Goal: Information Seeking & Learning: Learn about a topic

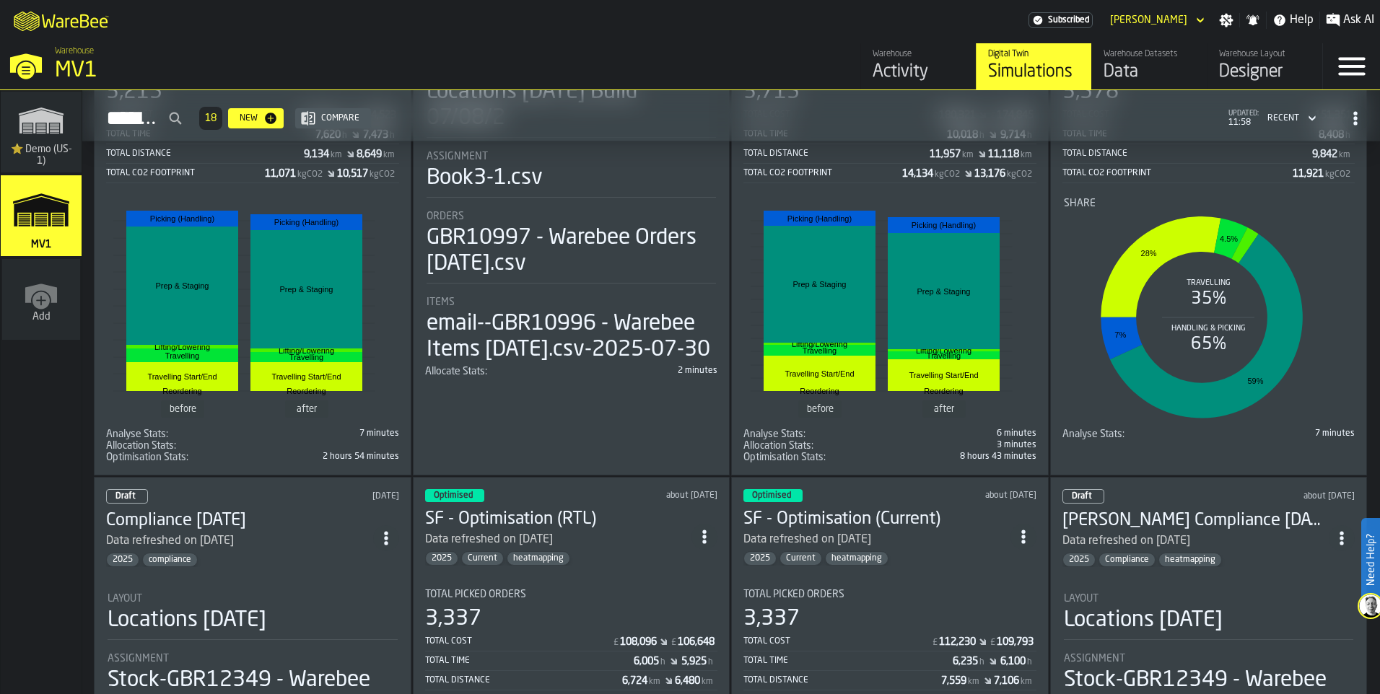
scroll to position [577, 0]
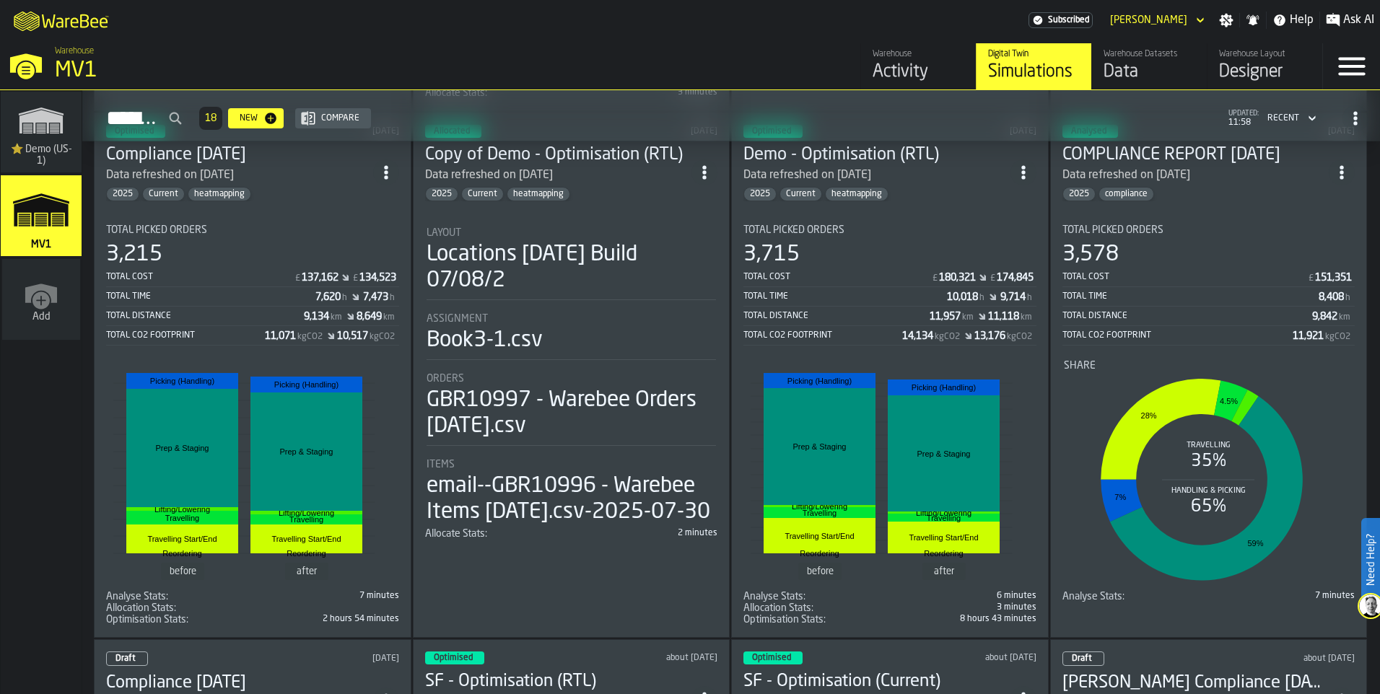
click at [1110, 167] on h3 "COMPLIANCE REPORT [DATE]" at bounding box center [1195, 155] width 267 height 23
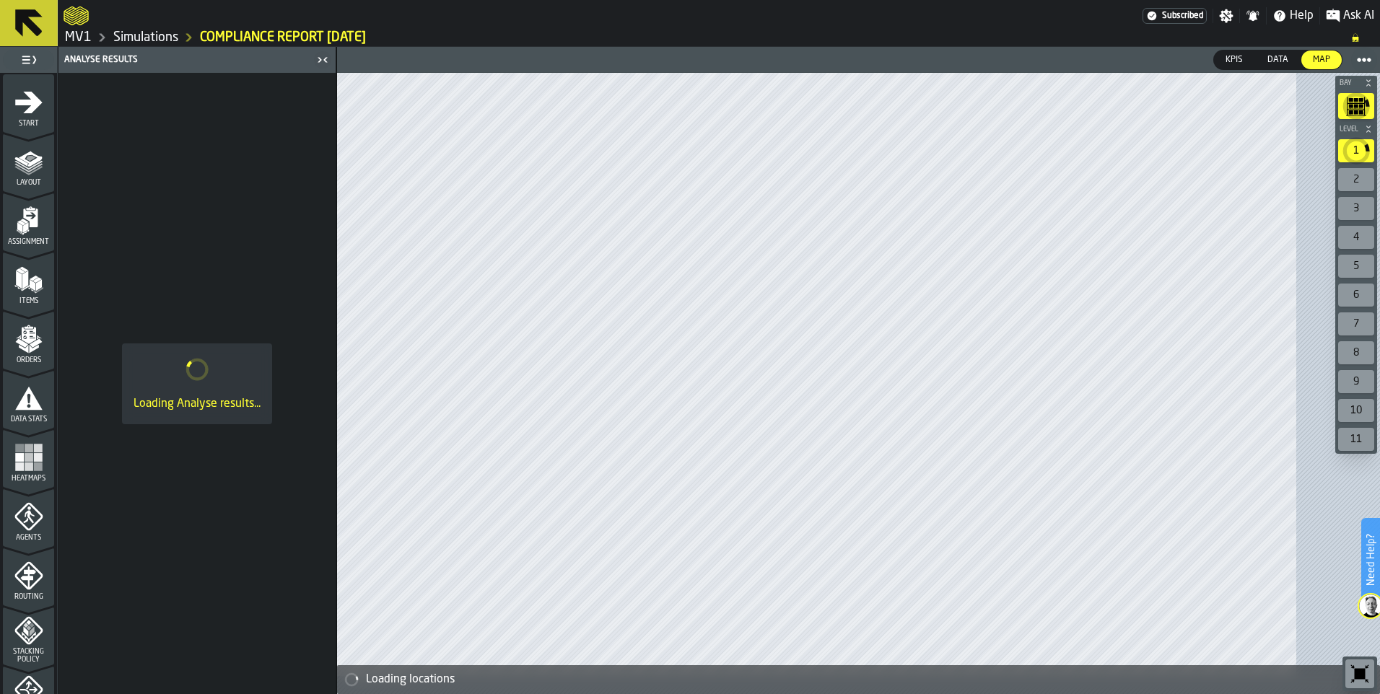
click at [31, 472] on icon "menu Heatmaps" at bounding box center [28, 457] width 29 height 29
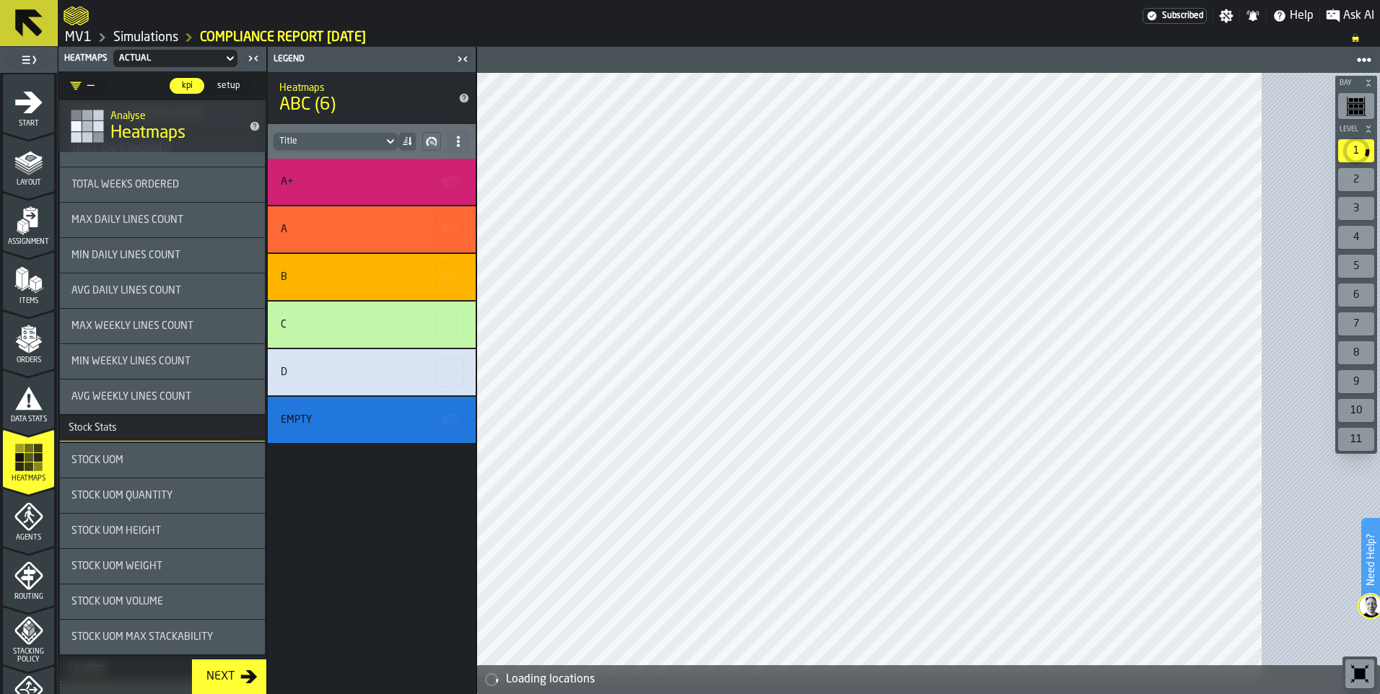
scroll to position [938, 0]
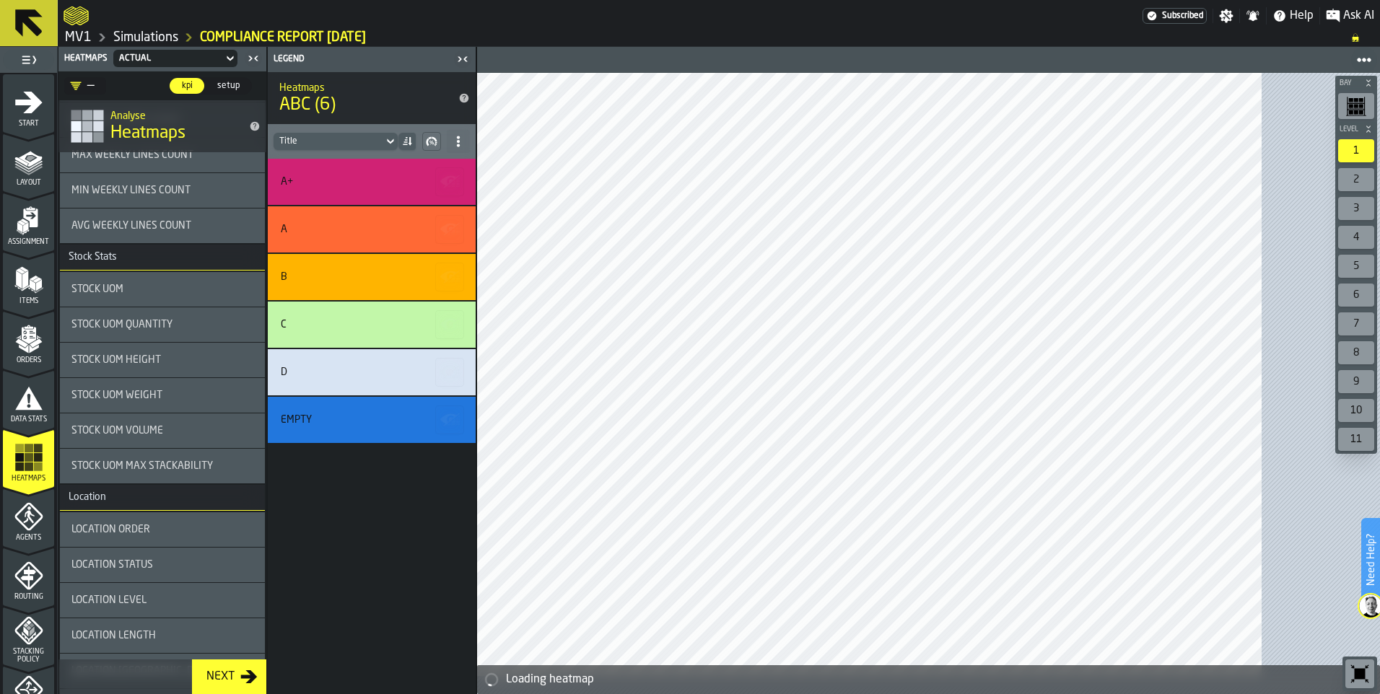
click at [24, 470] on rect "menu Heatmaps" at bounding box center [19, 466] width 9 height 9
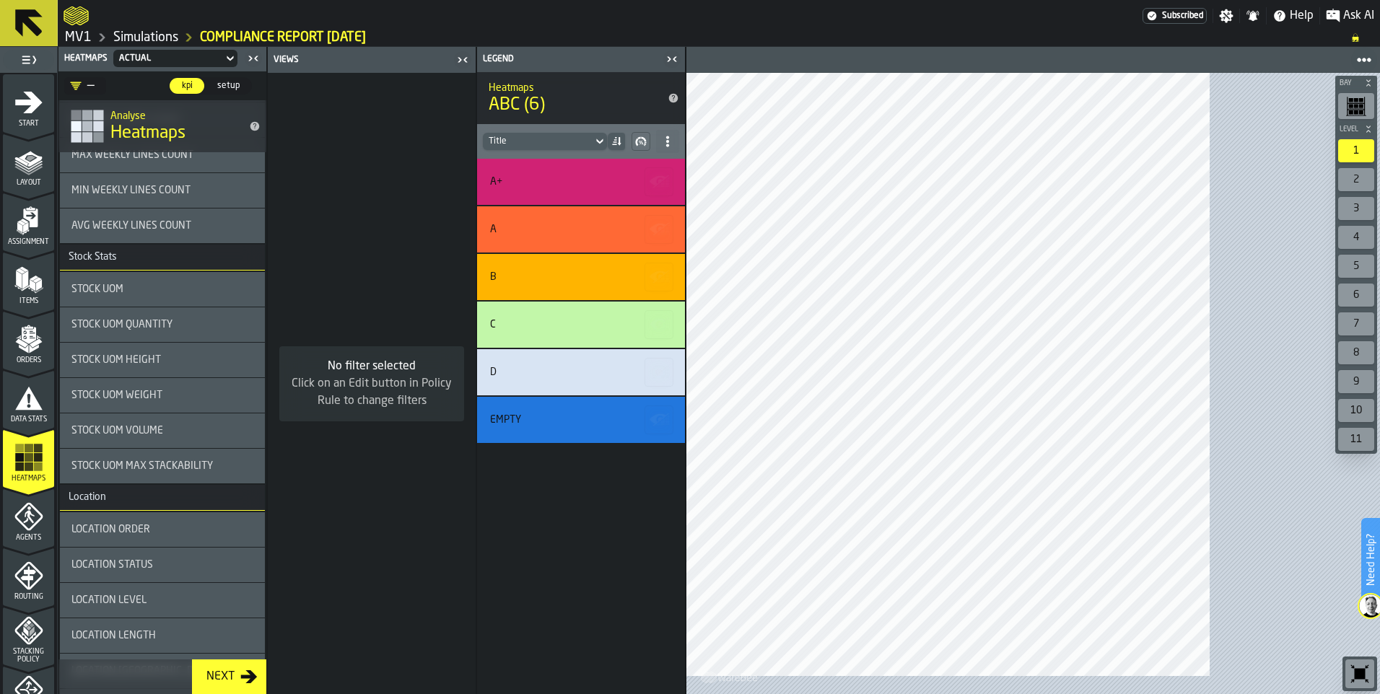
click at [25, 187] on span "Layout" at bounding box center [28, 183] width 51 height 8
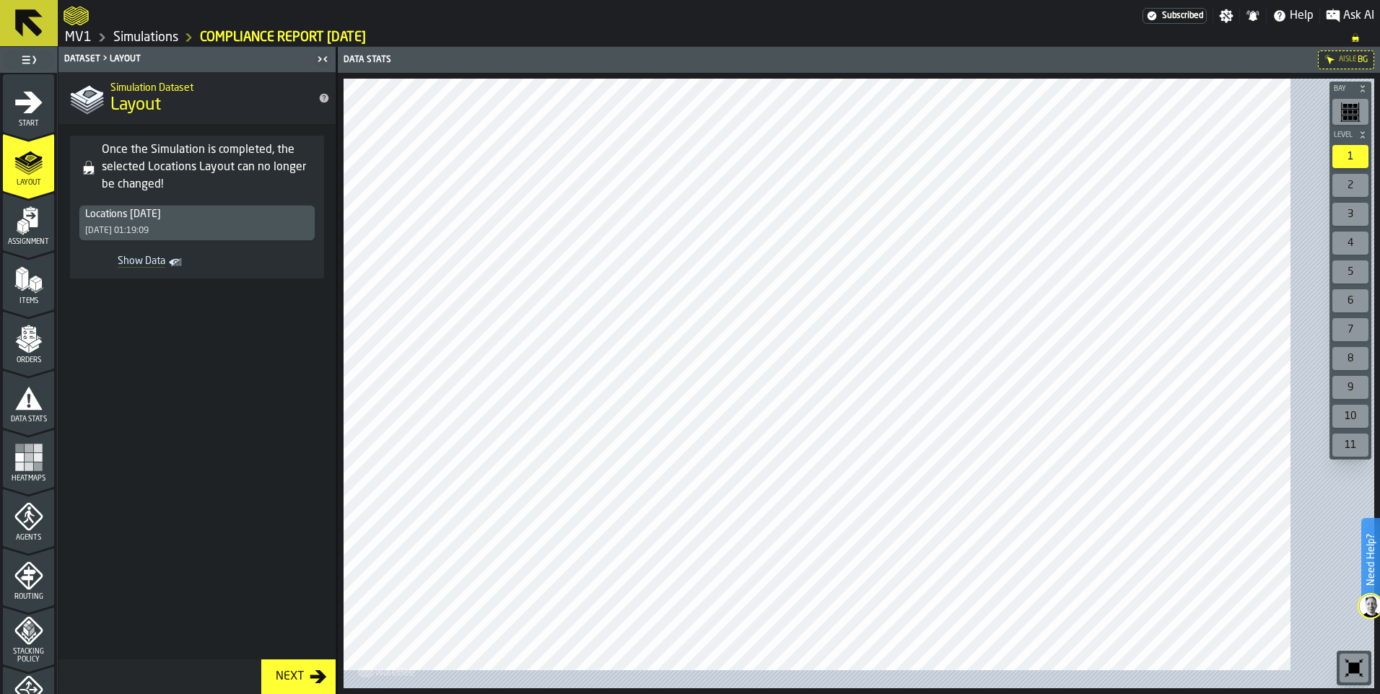
click at [165, 270] on span "Show Data" at bounding box center [124, 262] width 81 height 14
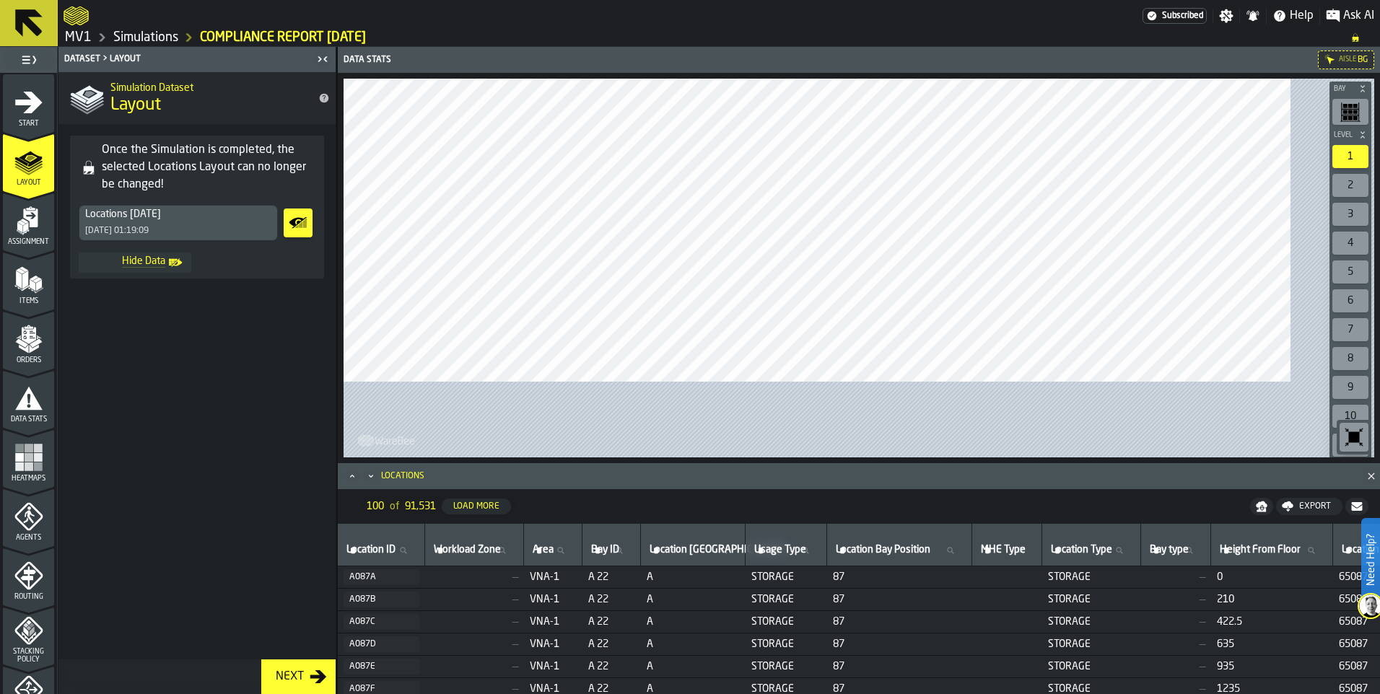
click at [21, 470] on rect "menu Heatmaps" at bounding box center [19, 466] width 9 height 9
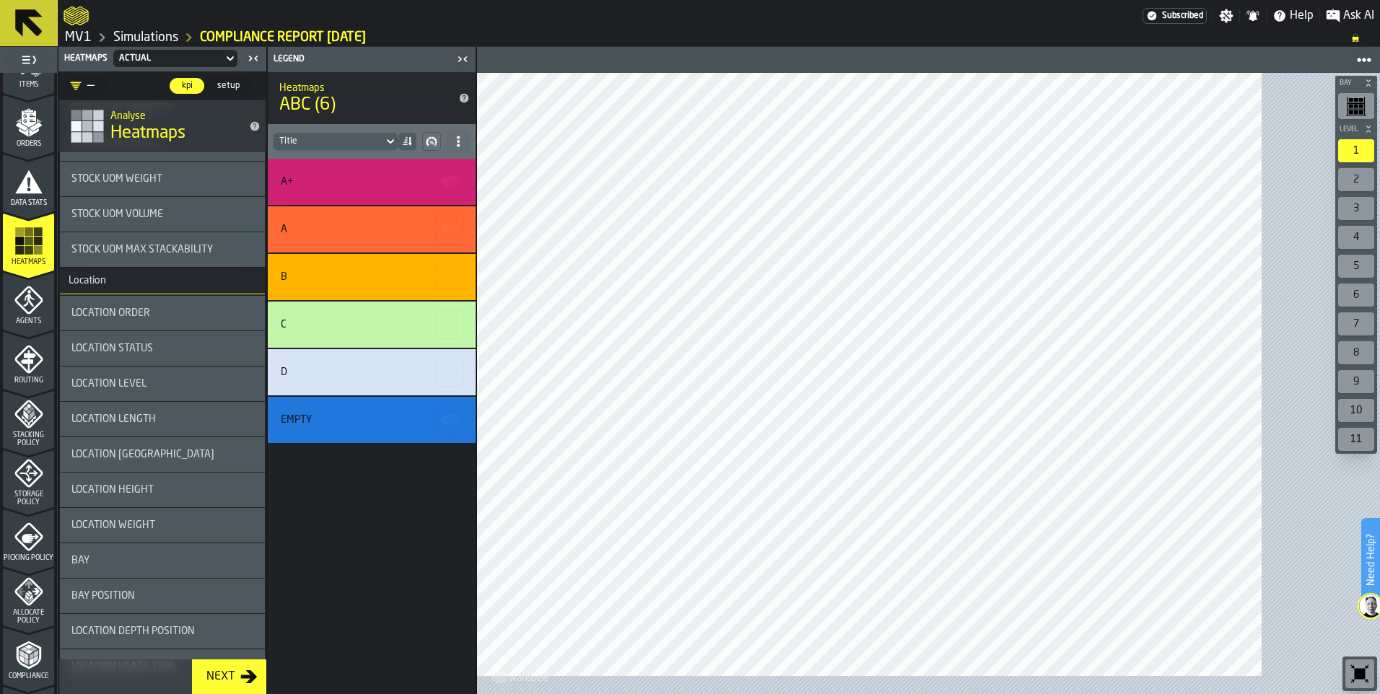
scroll to position [433, 0]
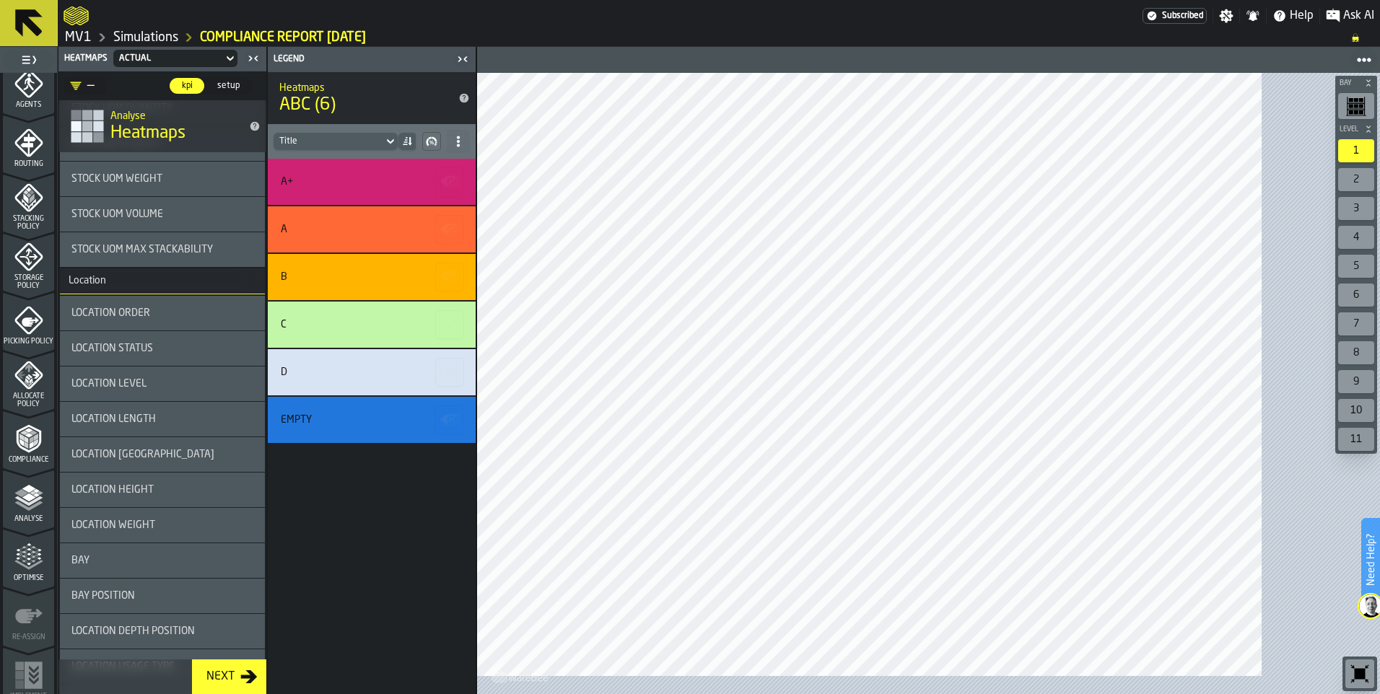
click at [40, 390] on icon "menu Allocate Policy" at bounding box center [28, 375] width 28 height 28
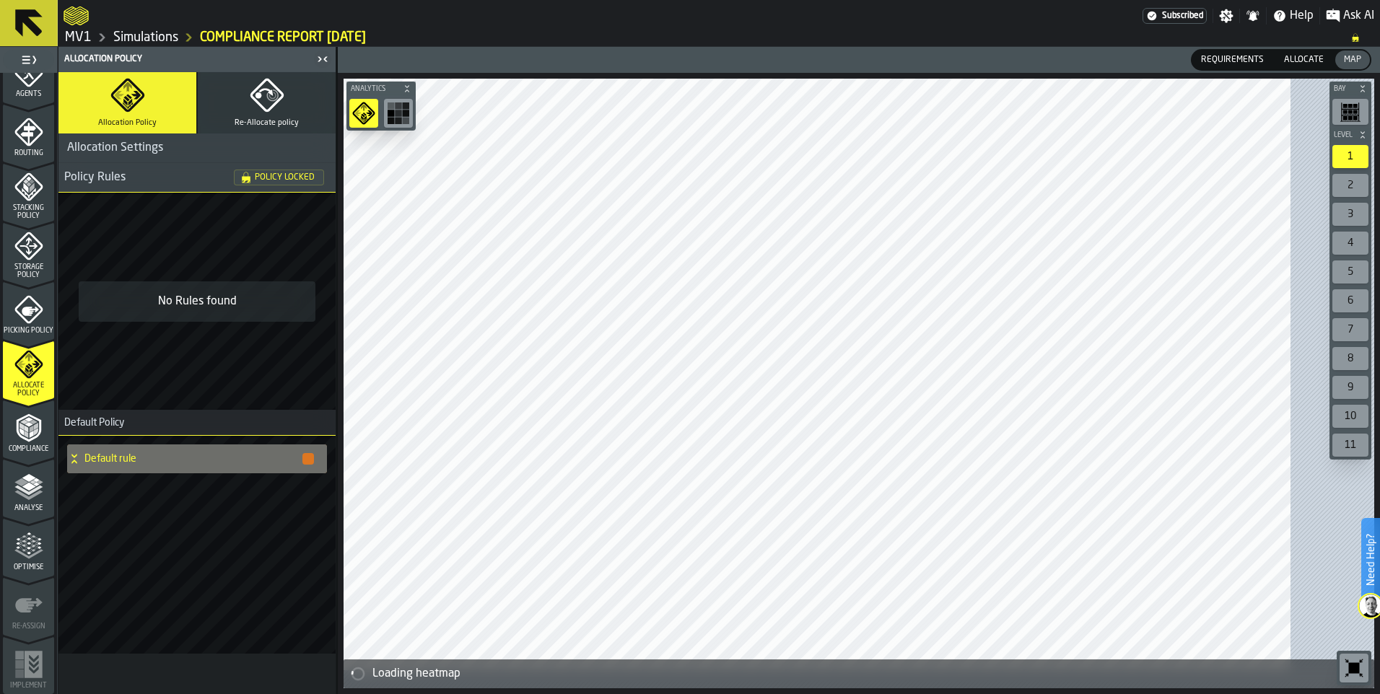
scroll to position [722, 0]
click at [42, 591] on icon "menu Re-assign" at bounding box center [28, 605] width 29 height 29
click at [41, 40] on icon at bounding box center [29, 23] width 35 height 35
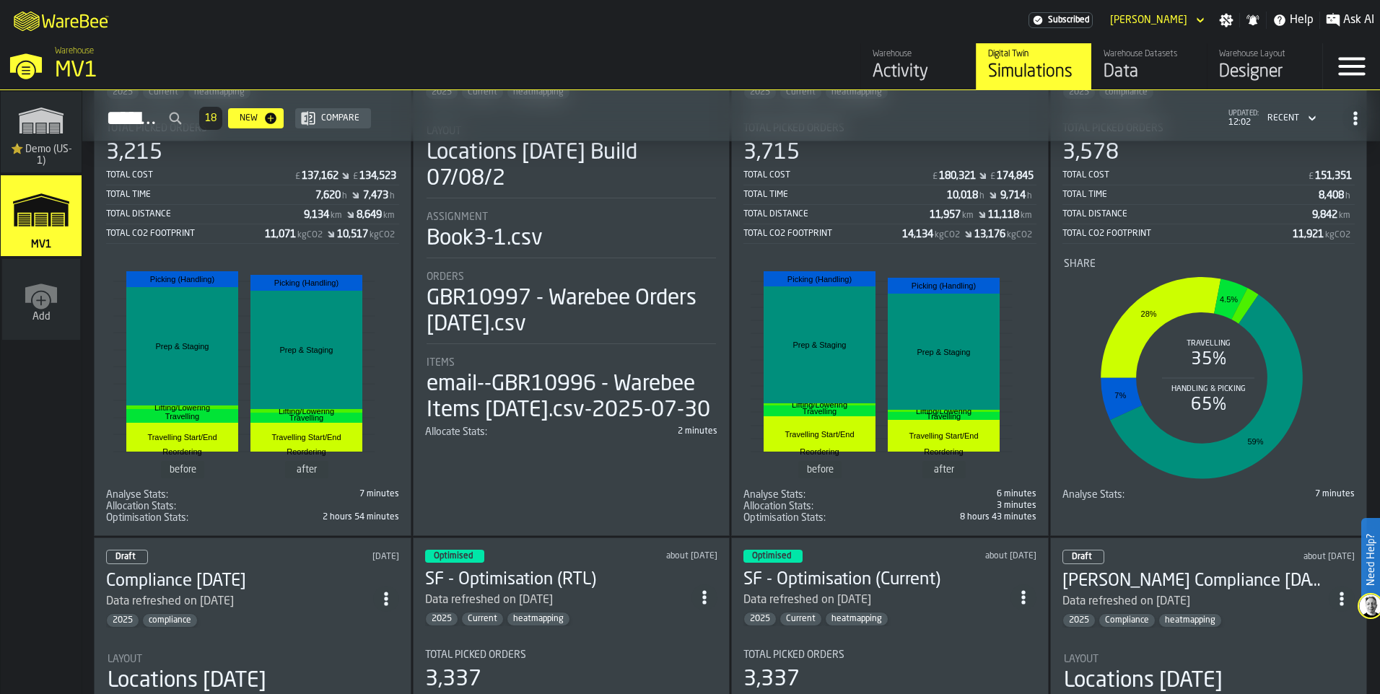
scroll to position [577, 0]
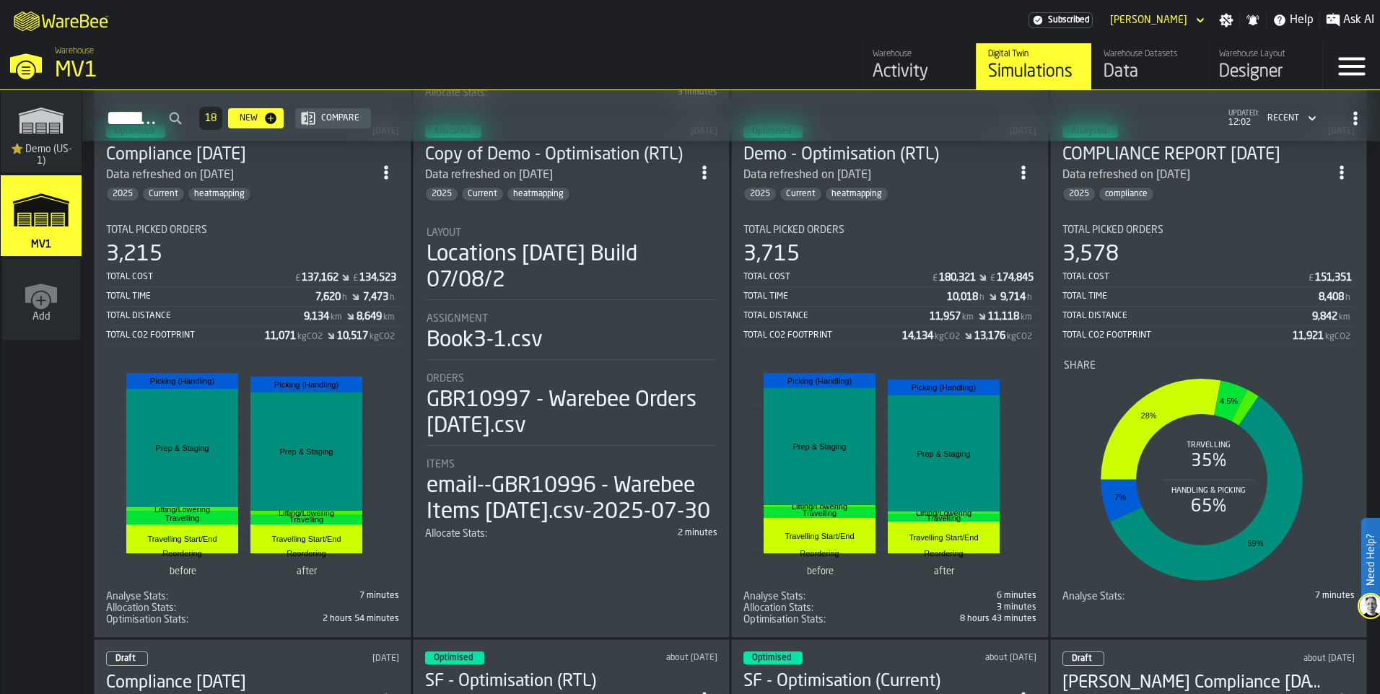
click at [159, 136] on div "Optimised" at bounding box center [137, 131] width 45 height 10
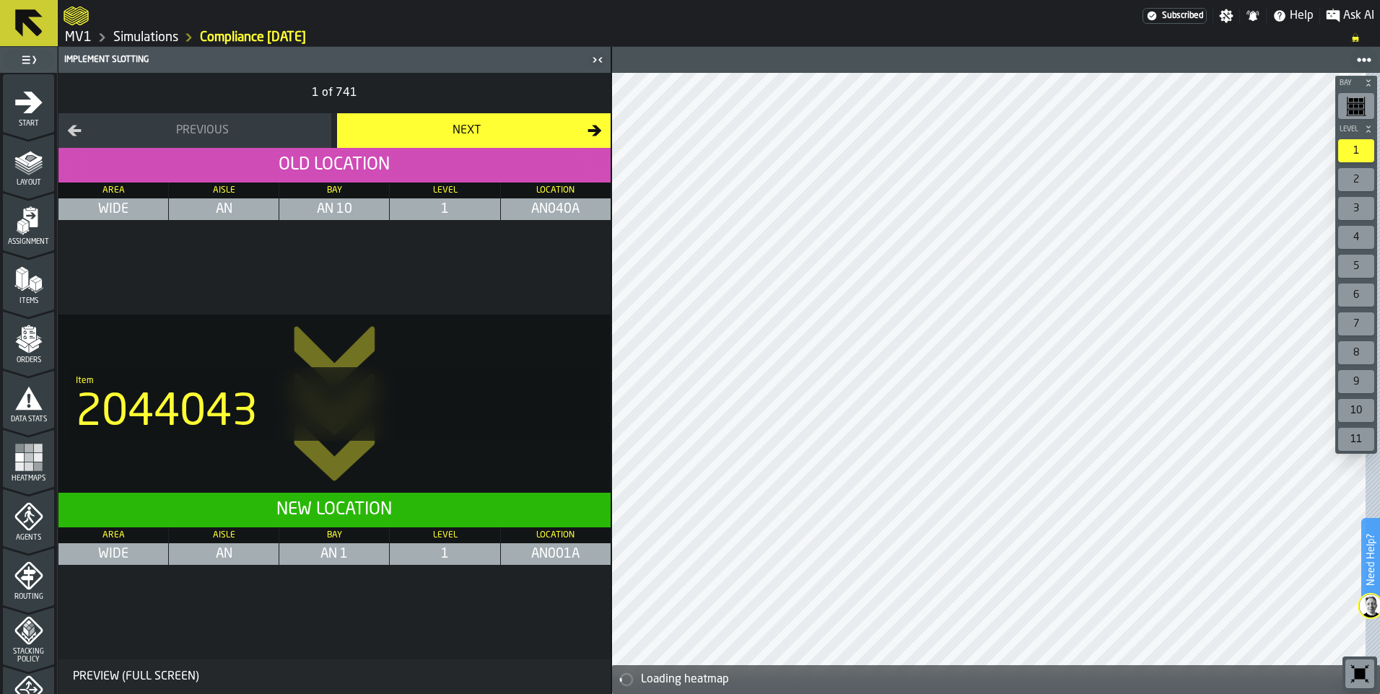
click at [22, 462] on rect "menu Heatmaps" at bounding box center [19, 457] width 9 height 9
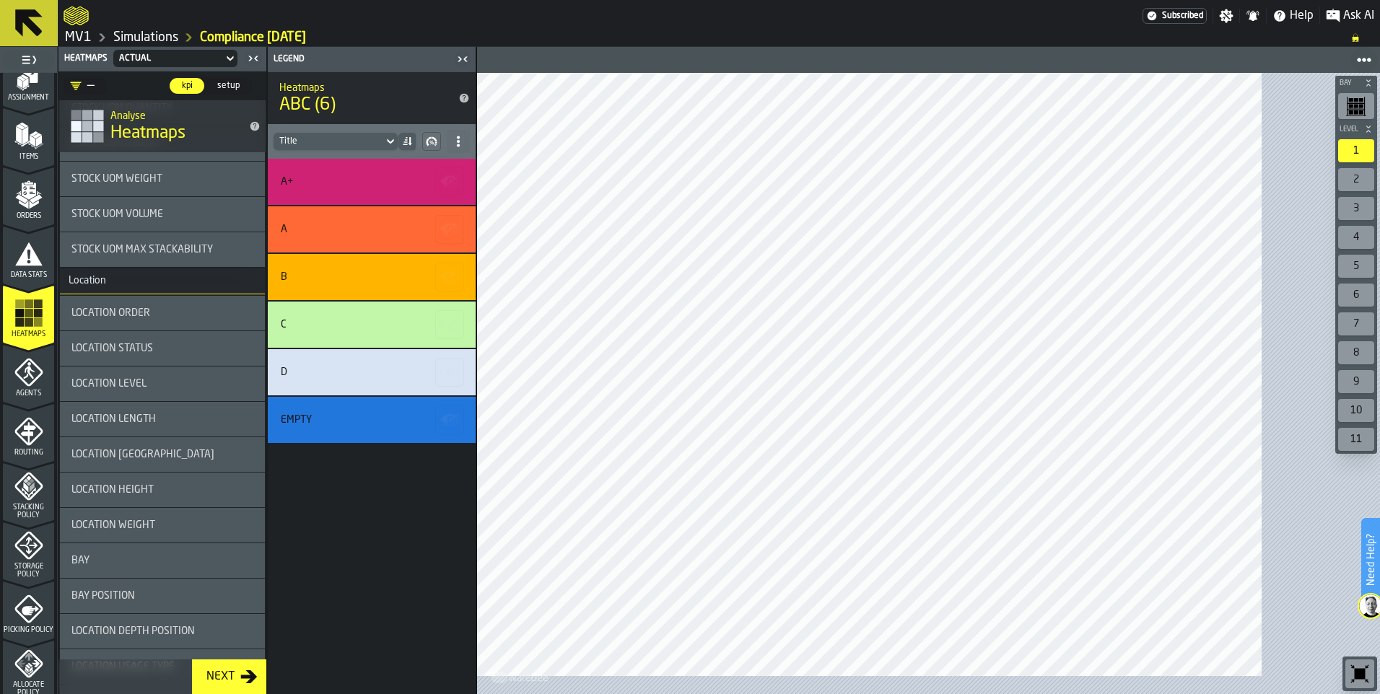
scroll to position [433, 0]
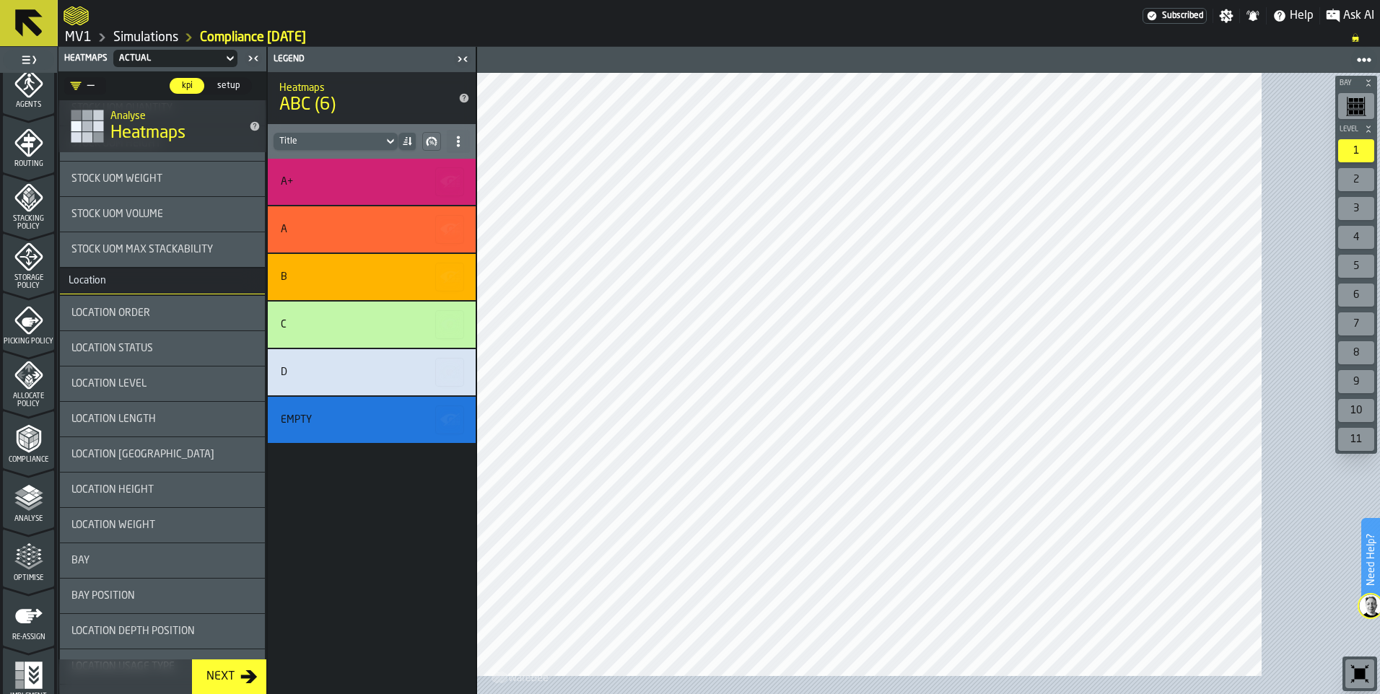
click at [37, 390] on icon "menu Allocate Policy" at bounding box center [28, 375] width 28 height 28
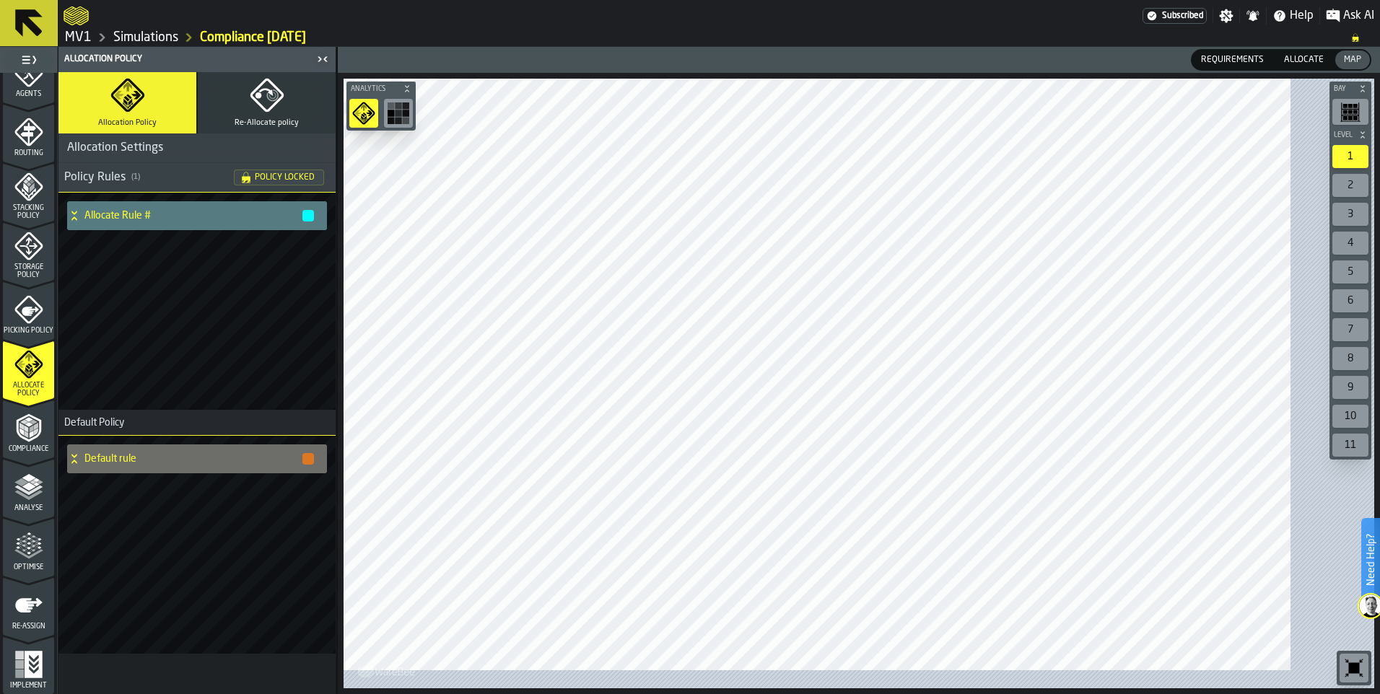
scroll to position [728, 0]
click at [16, 591] on icon "menu Re-assign" at bounding box center [28, 605] width 29 height 29
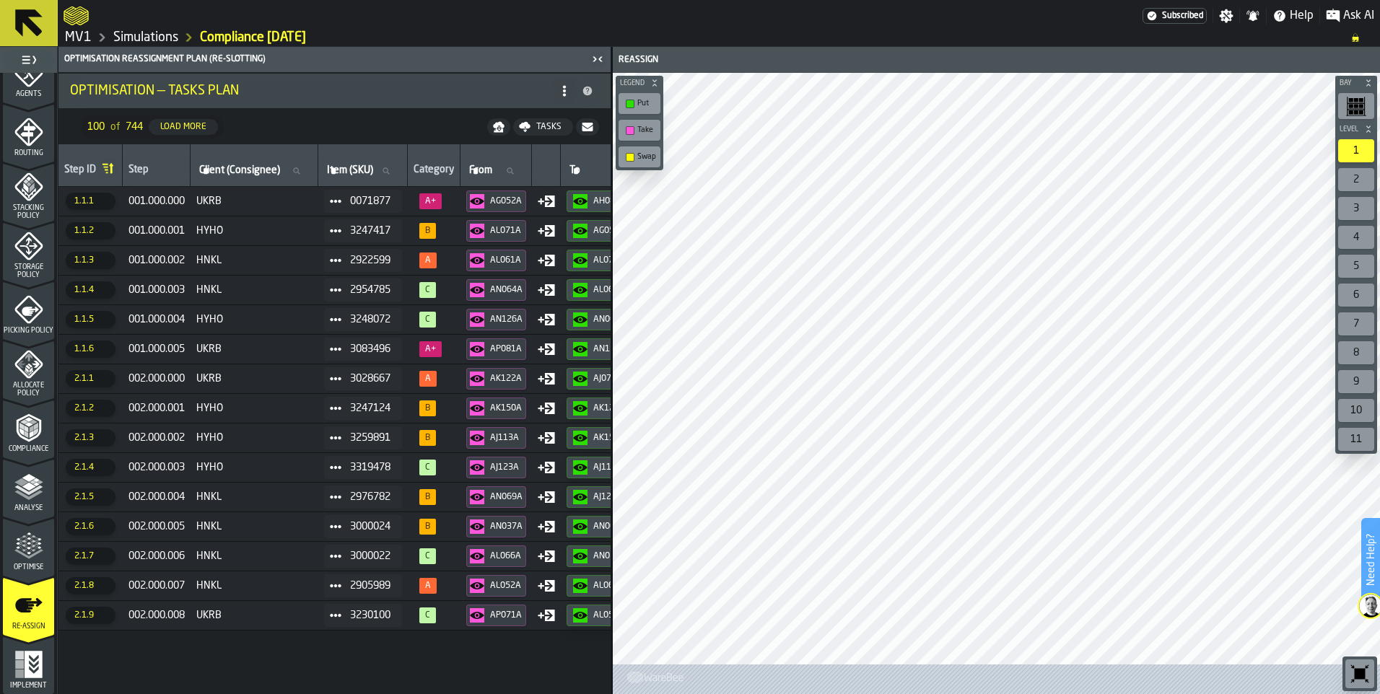
scroll to position [0, 422]
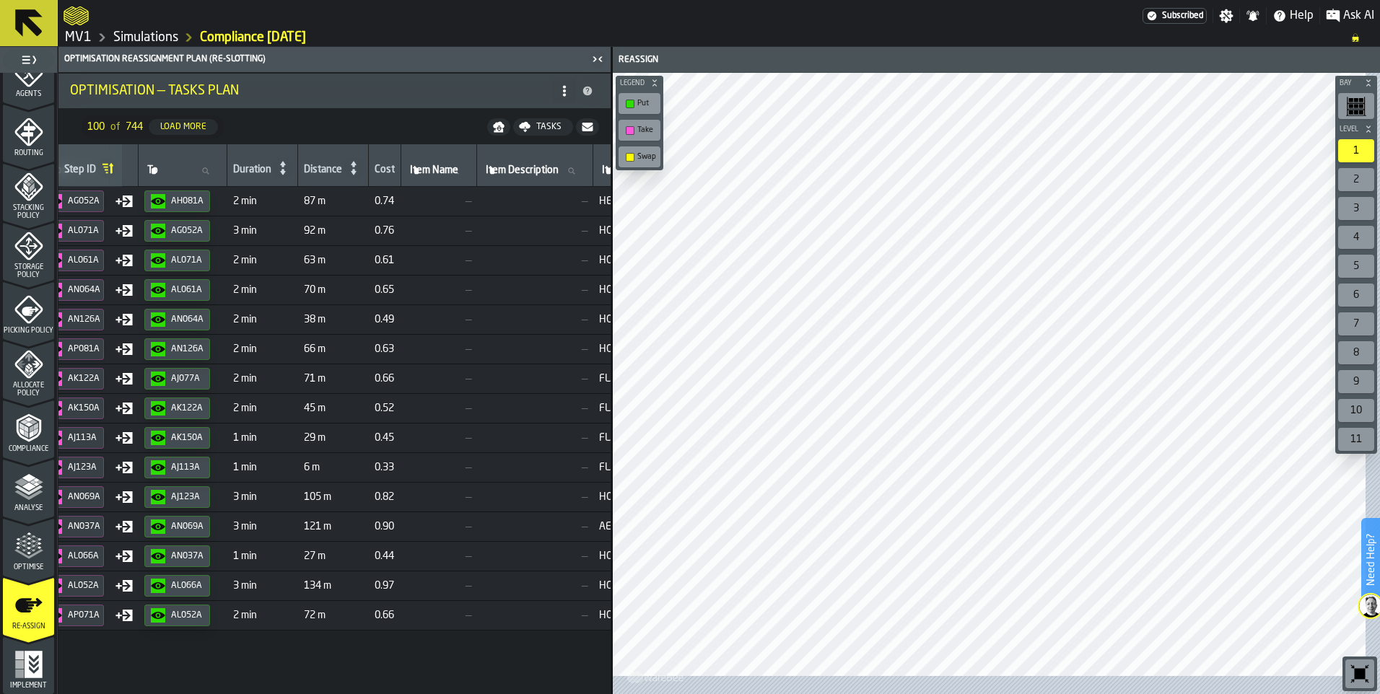
drag, startPoint x: 237, startPoint y: 213, endPoint x: 201, endPoint y: 216, distance: 35.5
drag, startPoint x: 201, startPoint y: 216, endPoint x: 231, endPoint y: 214, distance: 29.7
click at [92, 175] on icon at bounding box center [87, 171] width 9 height 9
click at [103, 180] on input "From From" at bounding box center [73, 171] width 59 height 19
type input "**"
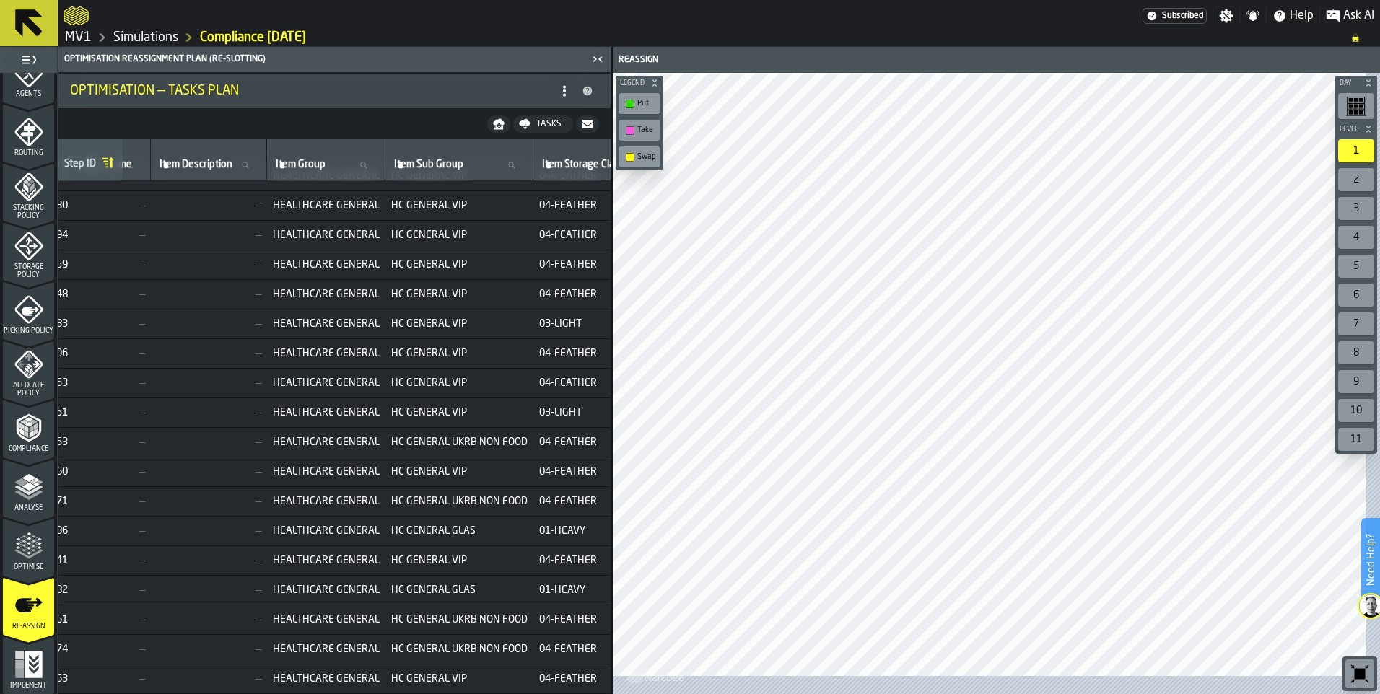
scroll to position [354, 748]
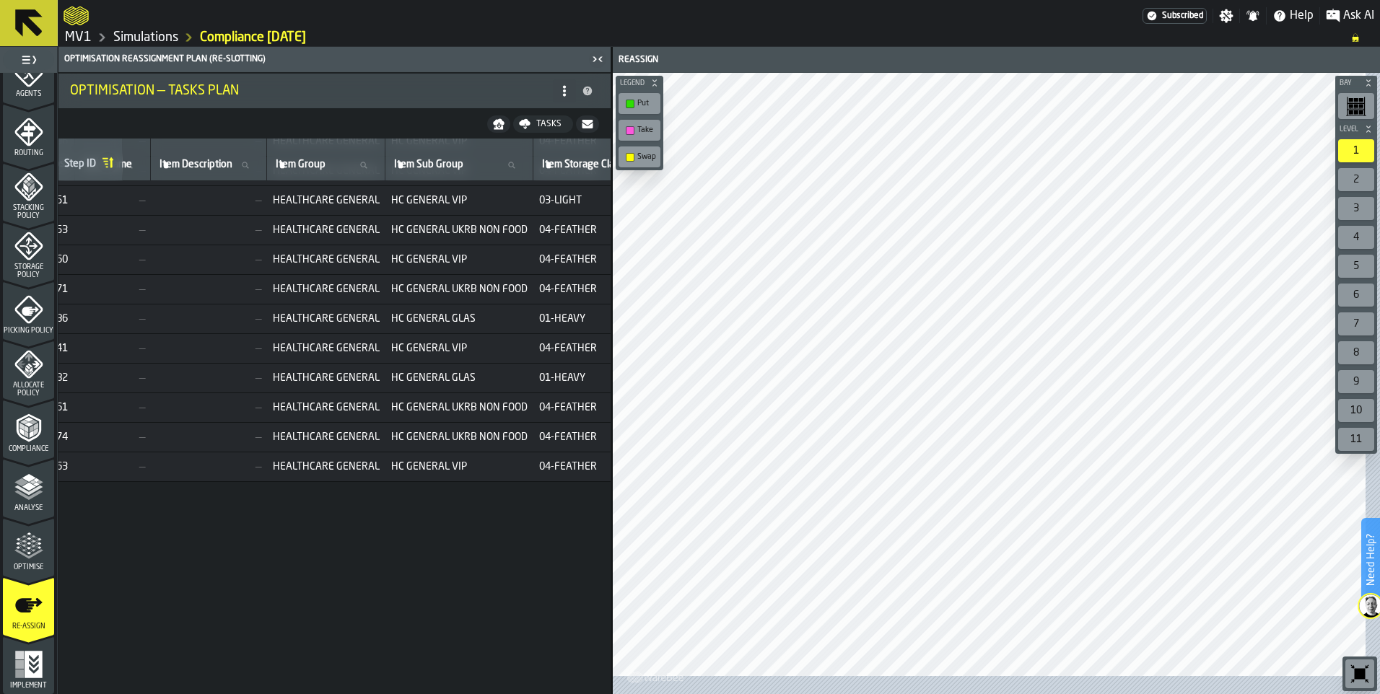
drag, startPoint x: 336, startPoint y: 687, endPoint x: 162, endPoint y: 693, distance: 174.7
click at [162, 693] on div "Step ID Step Client (Consignee) Client (Consignee) Item (SKU) Item (SKU) Catego…" at bounding box center [334, 417] width 552 height 556
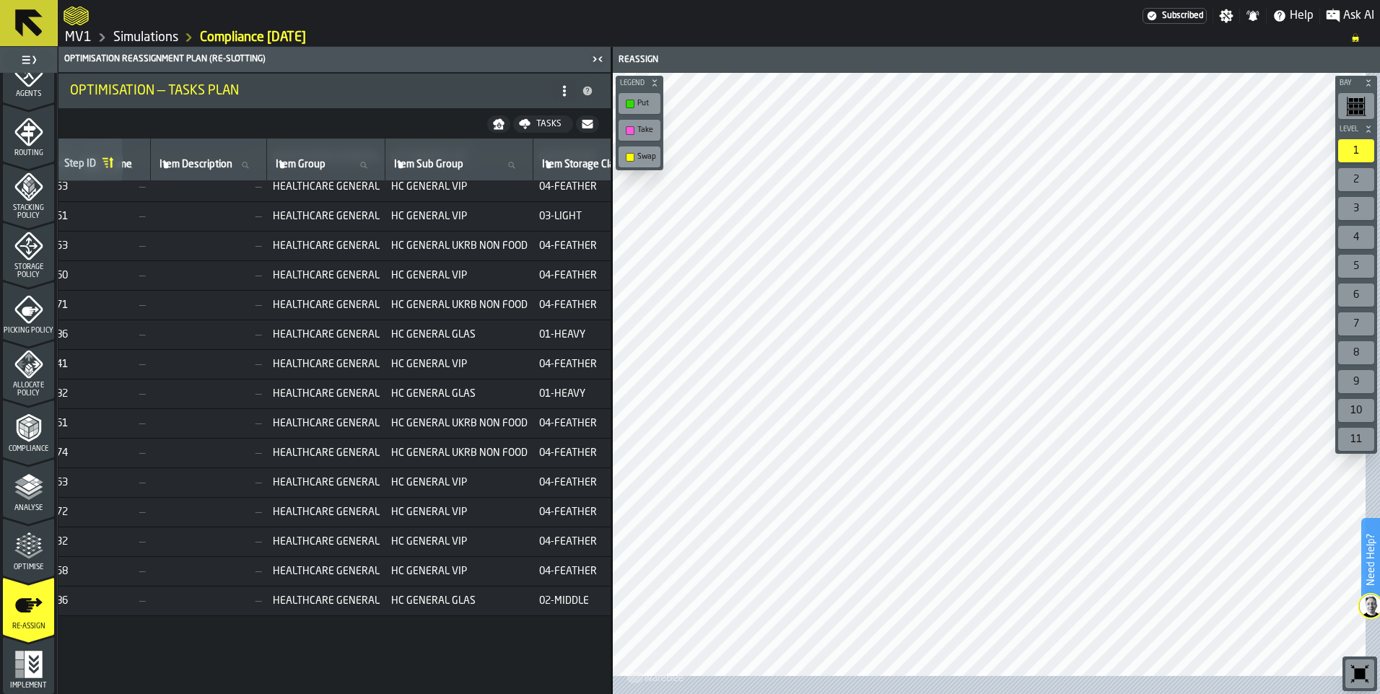
click at [151, 557] on td "—" at bounding box center [113, 542] width 76 height 30
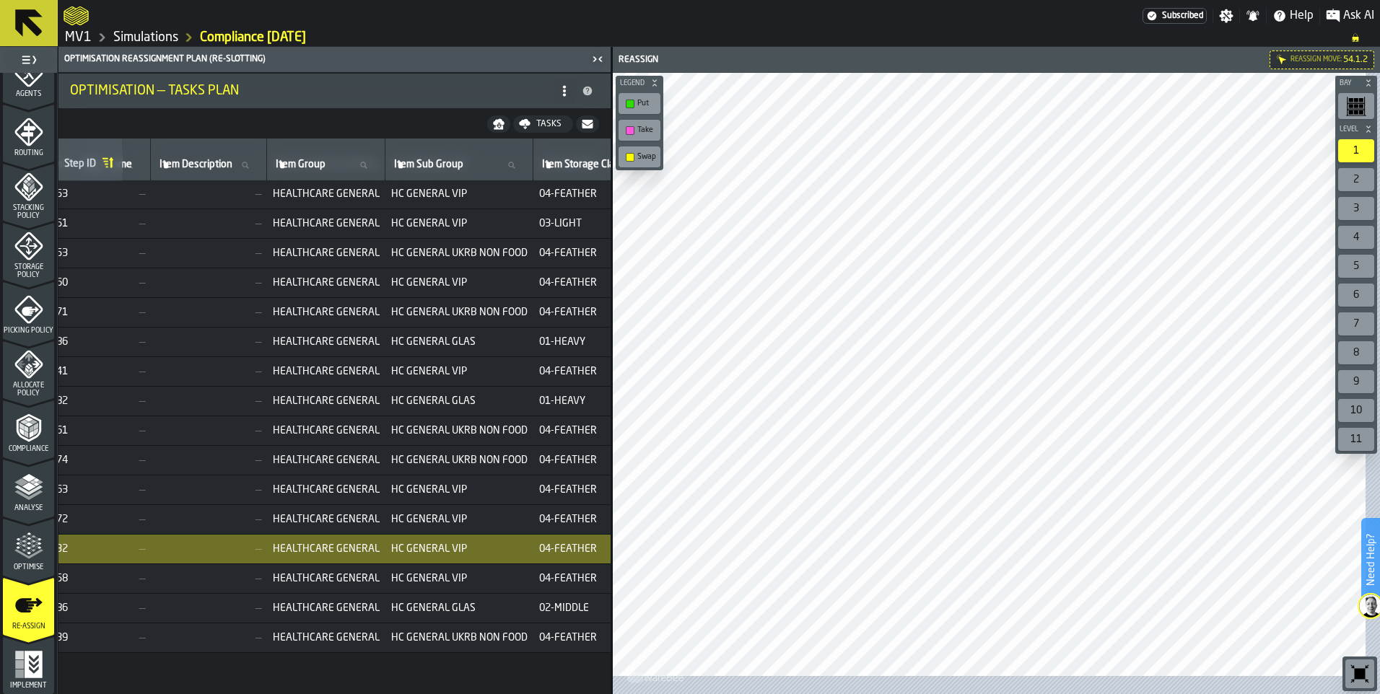
drag, startPoint x: 336, startPoint y: 687, endPoint x: 299, endPoint y: 690, distance: 36.2
click at [299, 690] on div "Step ID Step Client (Consignee) Client (Consignee) Item (SKU) Item (SKU) Catego…" at bounding box center [334, 417] width 552 height 556
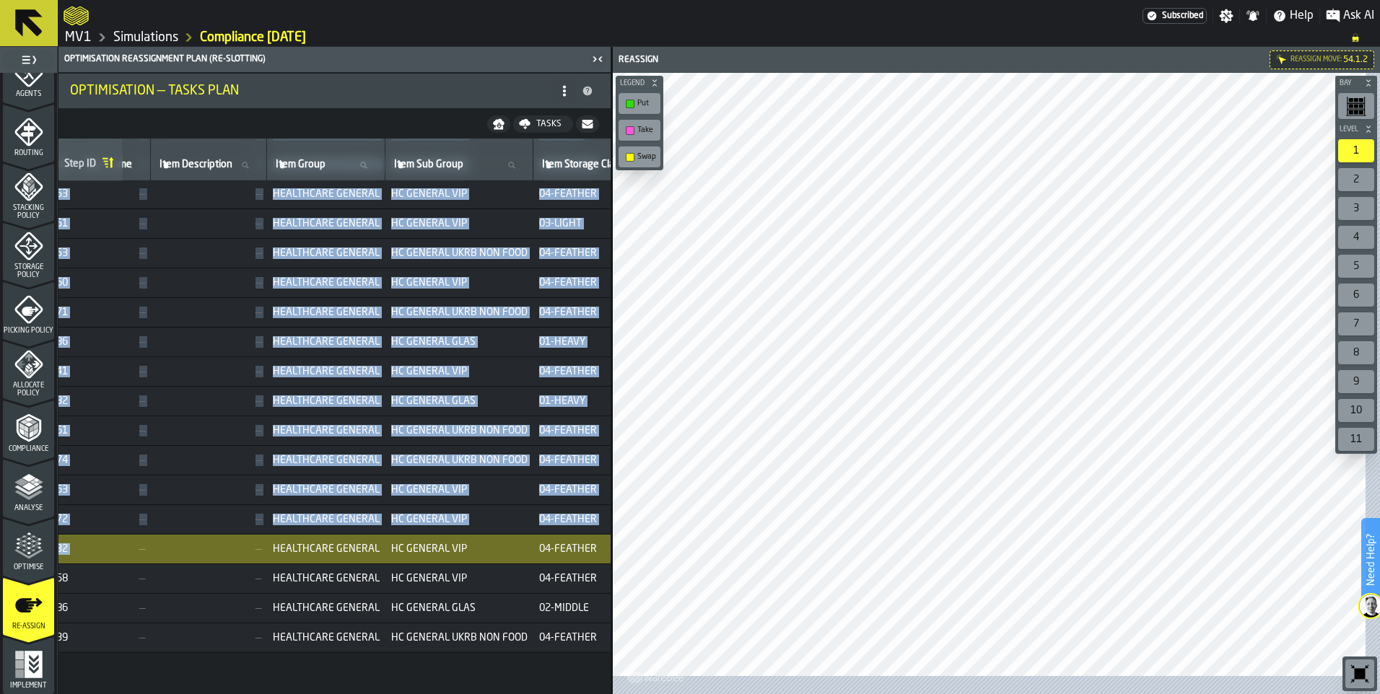
scroll to position [400, 748]
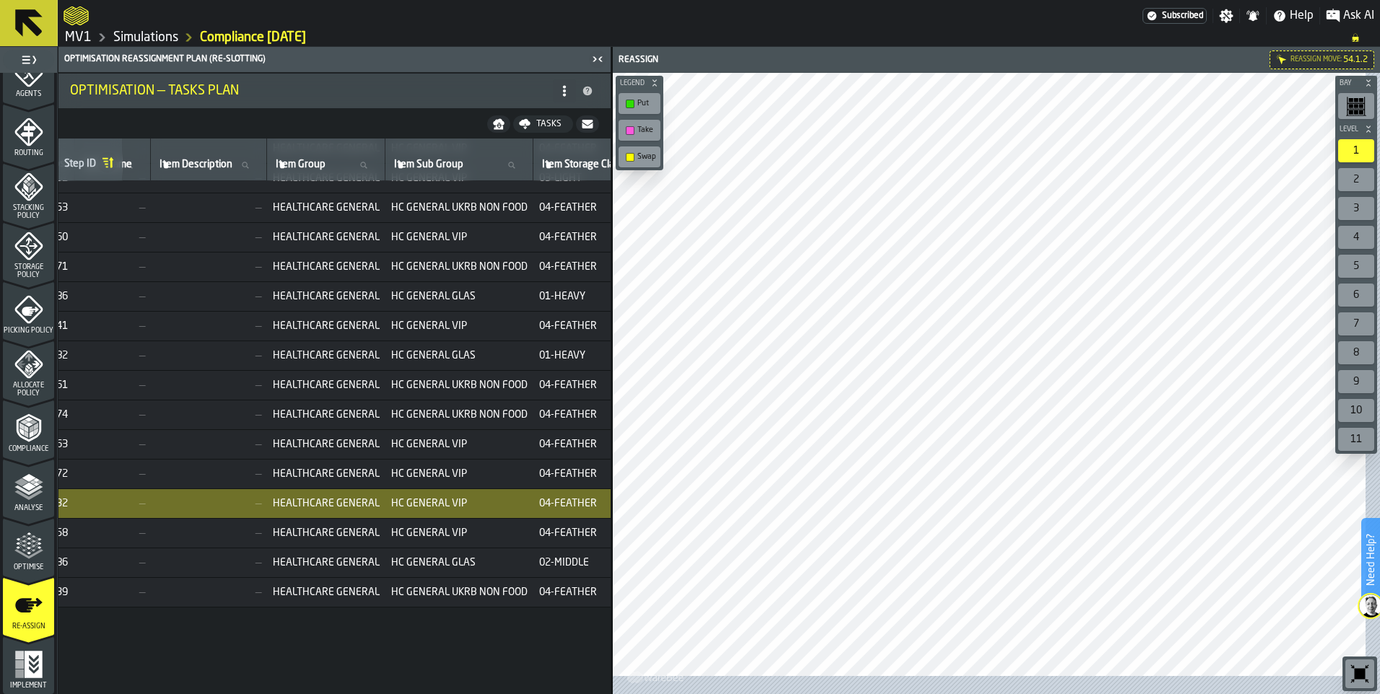
click at [75, 548] on td "0.58" at bounding box center [59, 534] width 32 height 30
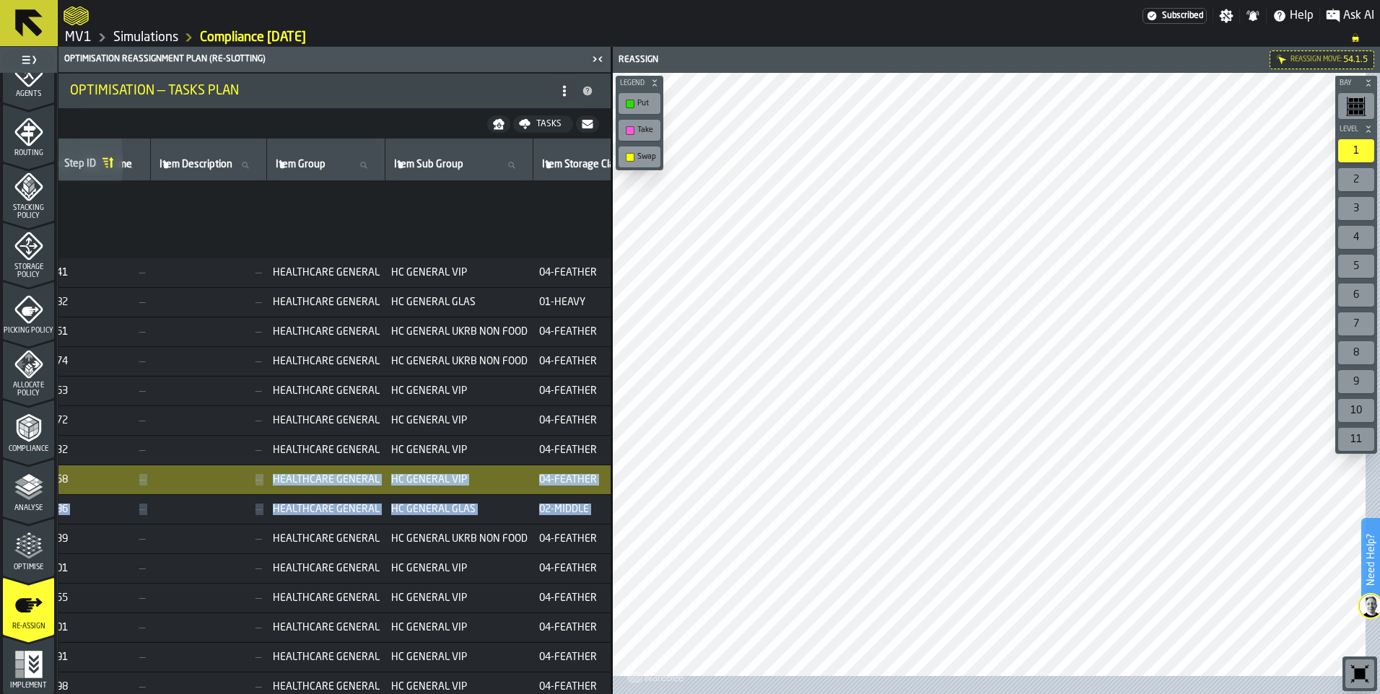
drag, startPoint x: 303, startPoint y: 688, endPoint x: 287, endPoint y: 687, distance: 15.9
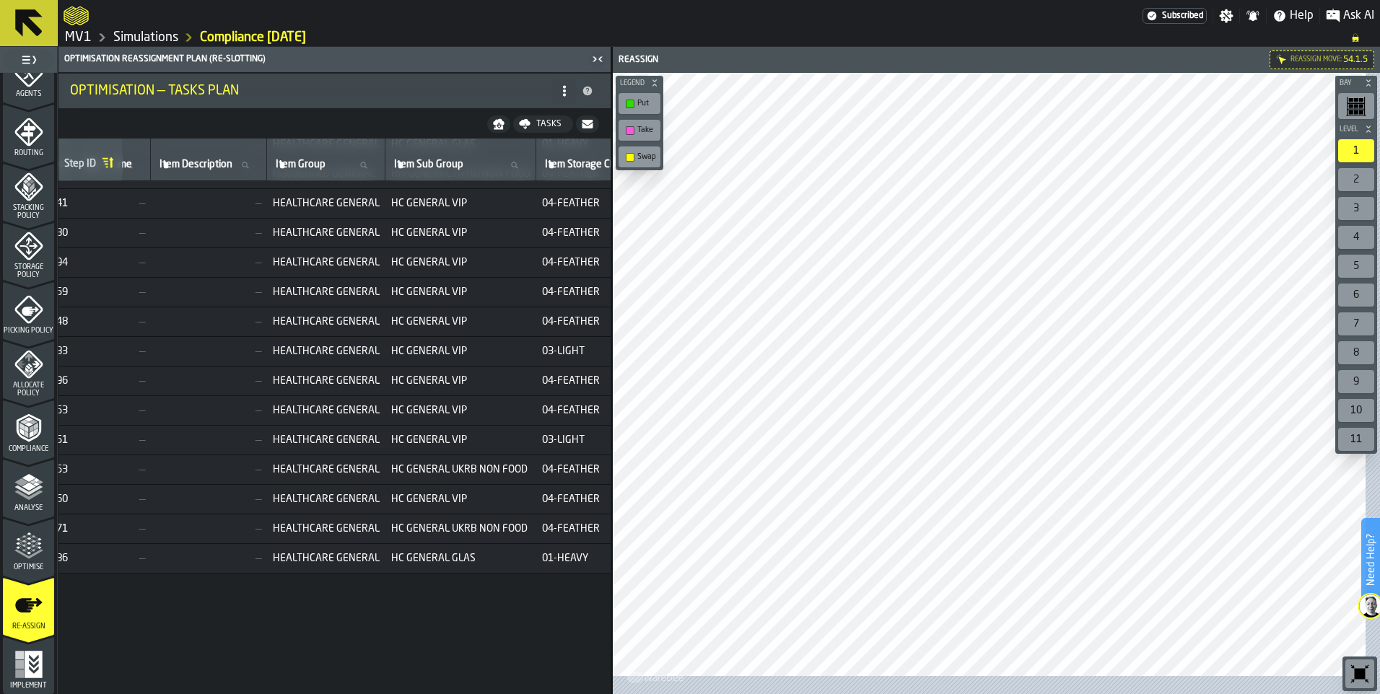
scroll to position [0, 748]
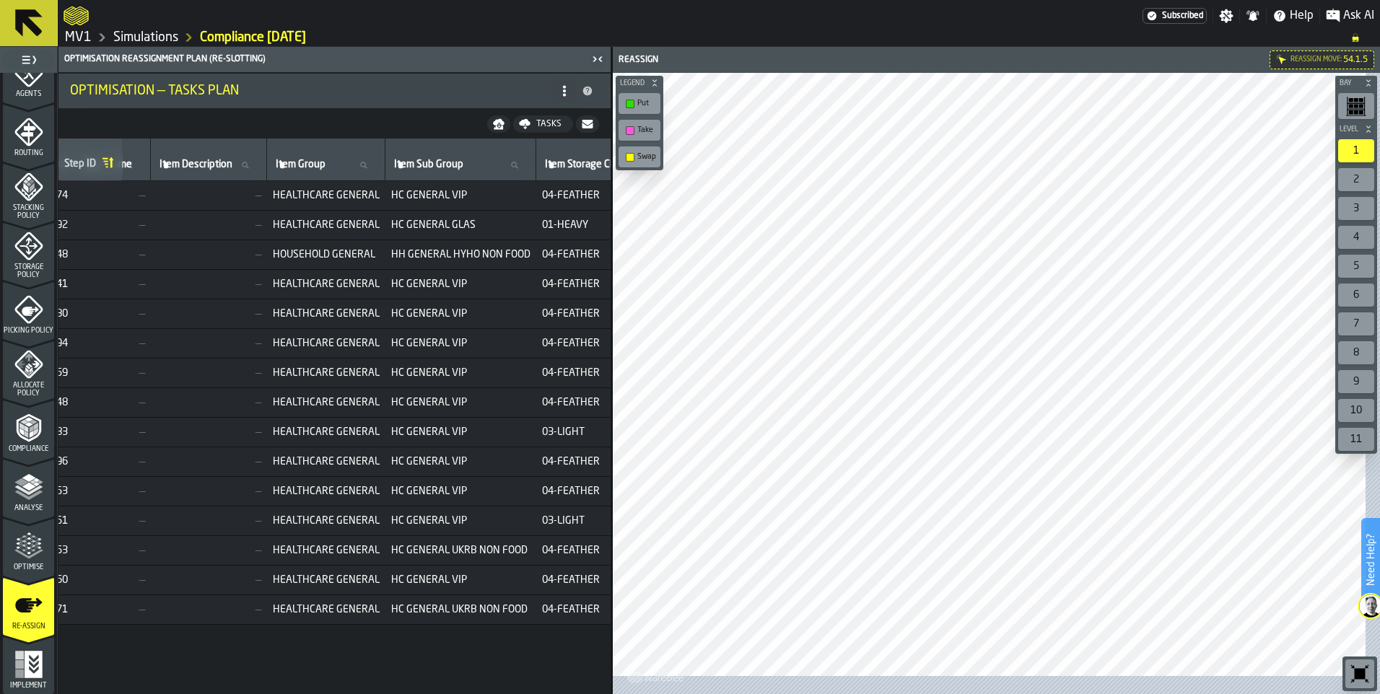
click at [261, 201] on span "—" at bounding box center [209, 196] width 105 height 12
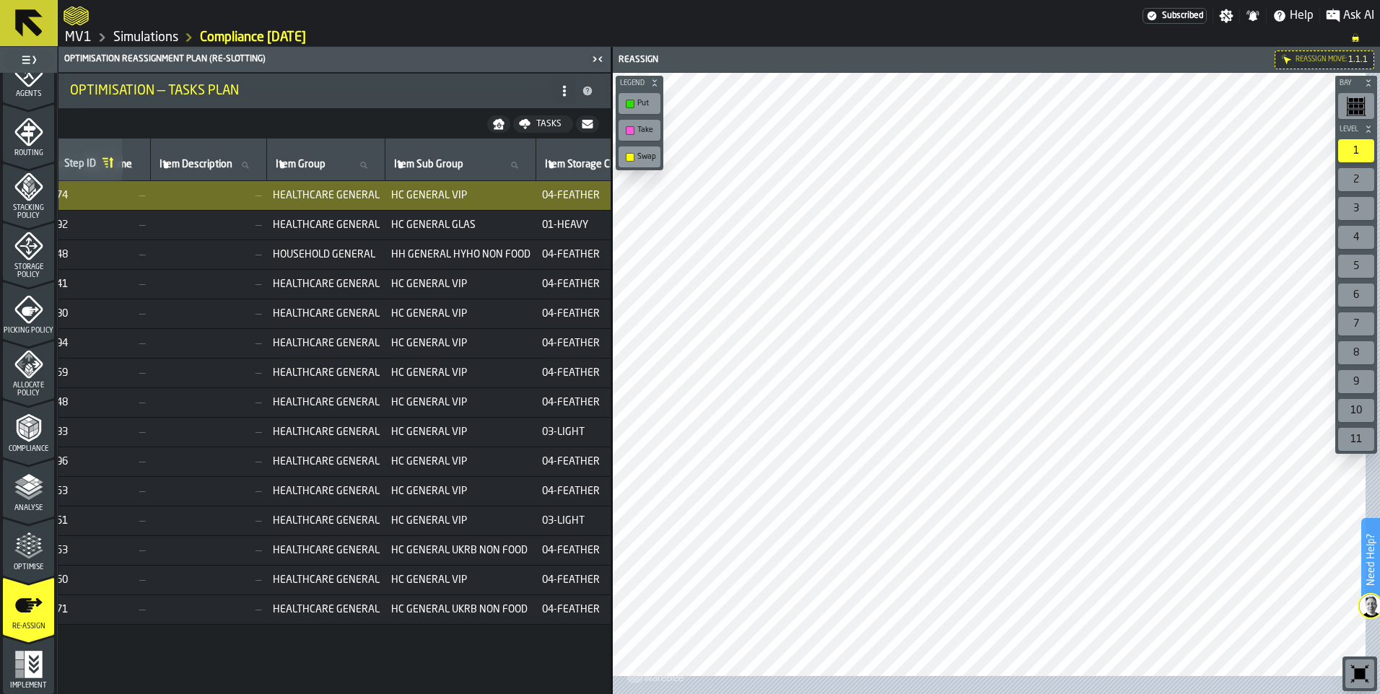
click at [41, 263] on span "Storage Policy" at bounding box center [28, 271] width 51 height 16
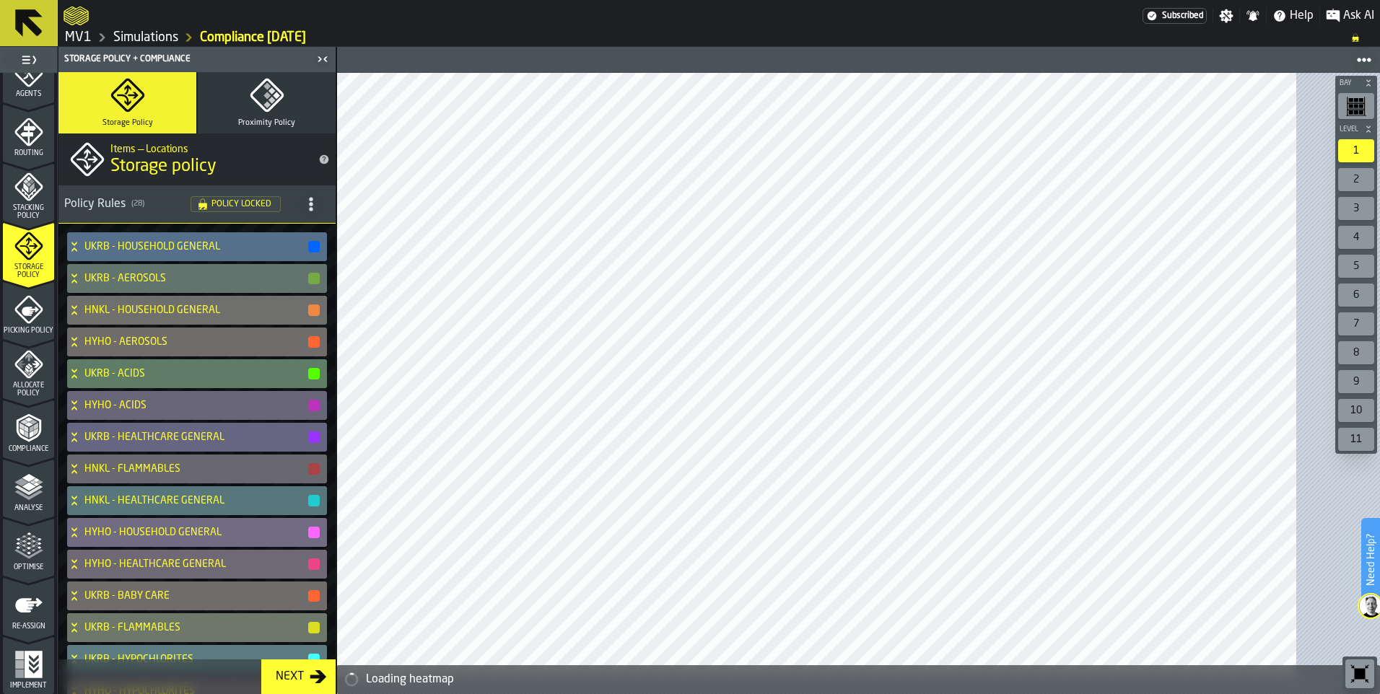
click at [82, 253] on icon at bounding box center [74, 247] width 14 height 12
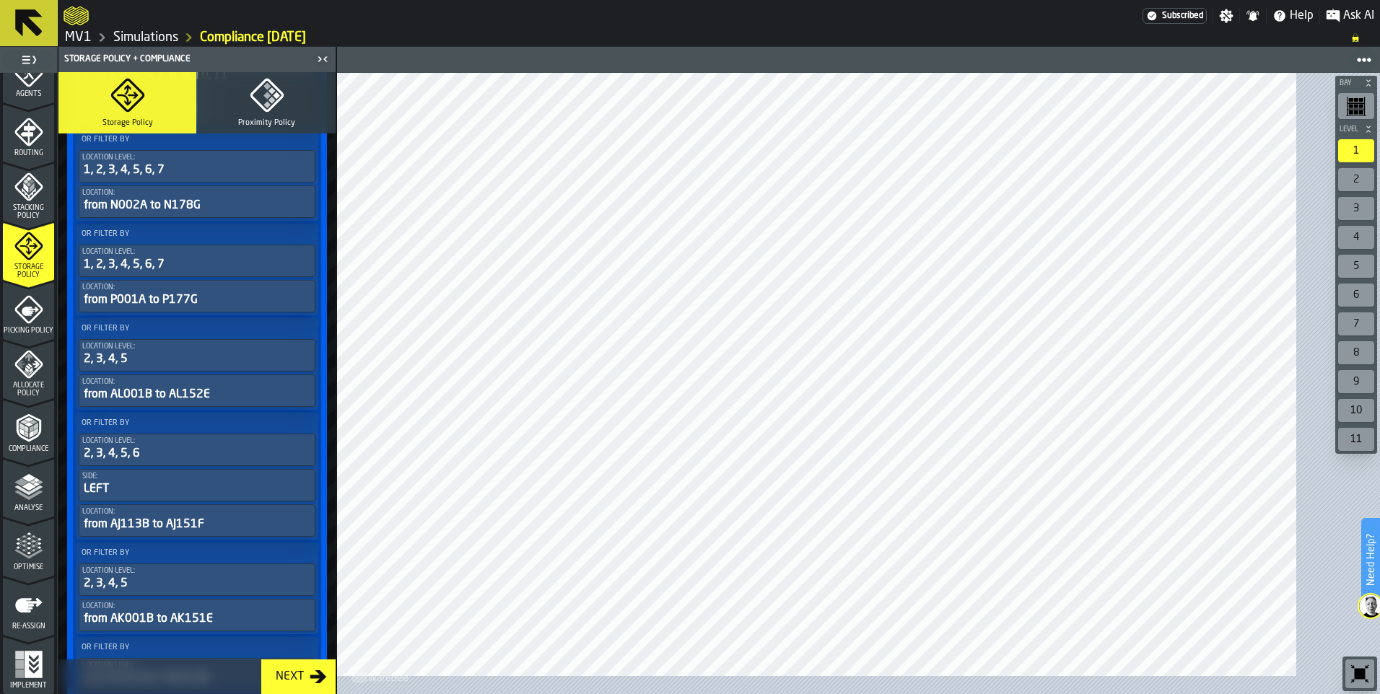
scroll to position [1587, 0]
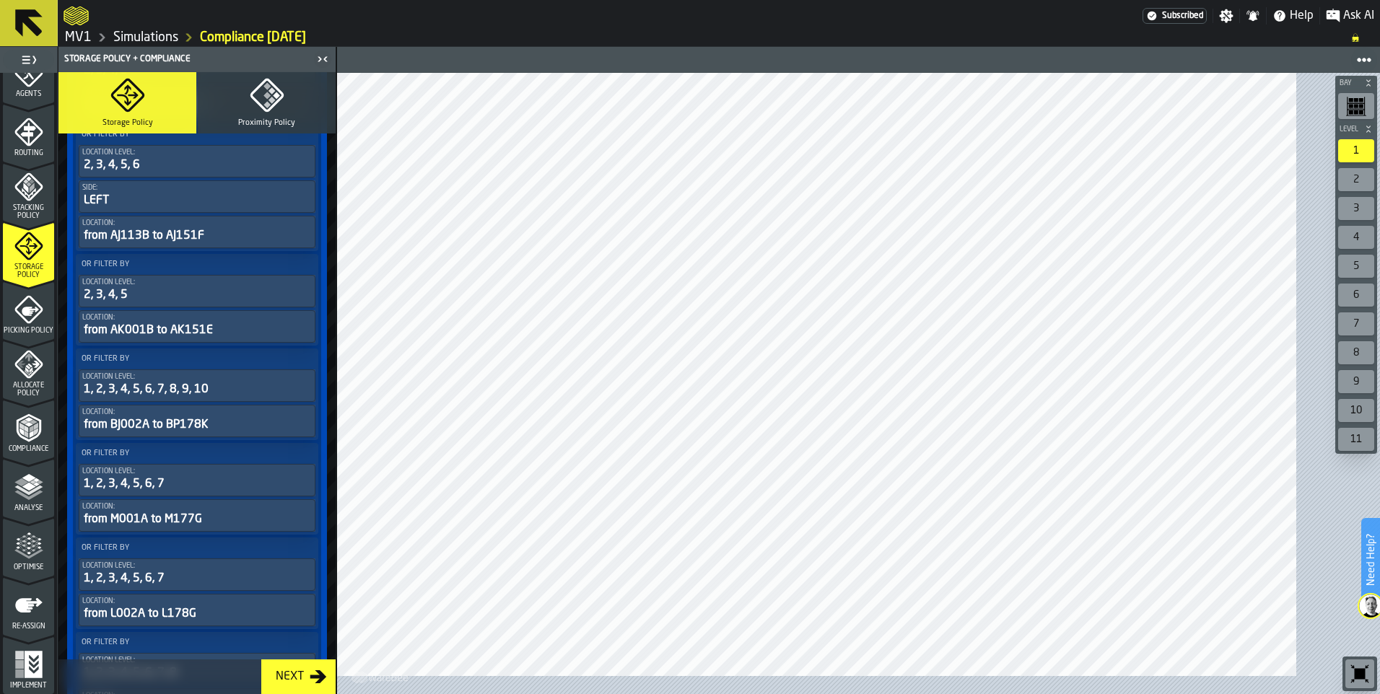
drag, startPoint x: 398, startPoint y: 301, endPoint x: 406, endPoint y: 322, distance: 22.1
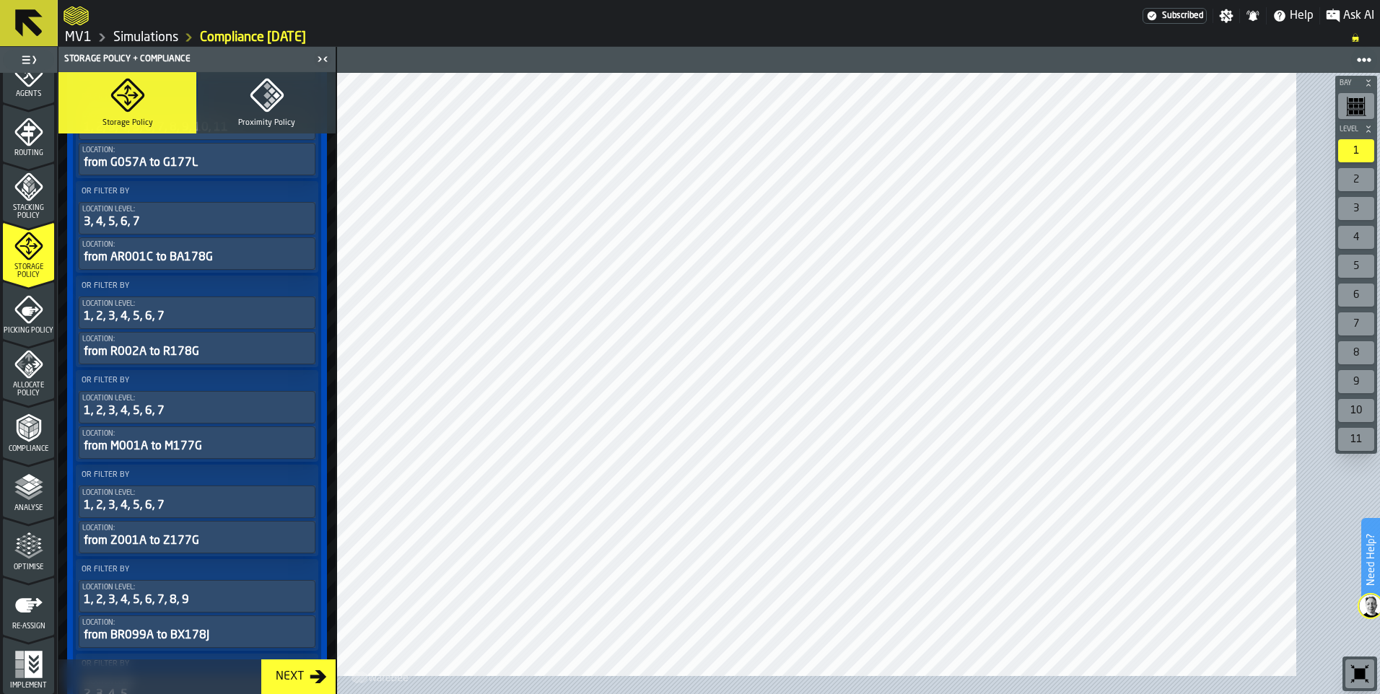
scroll to position [6878, 0]
